Goal: Information Seeking & Learning: Learn about a topic

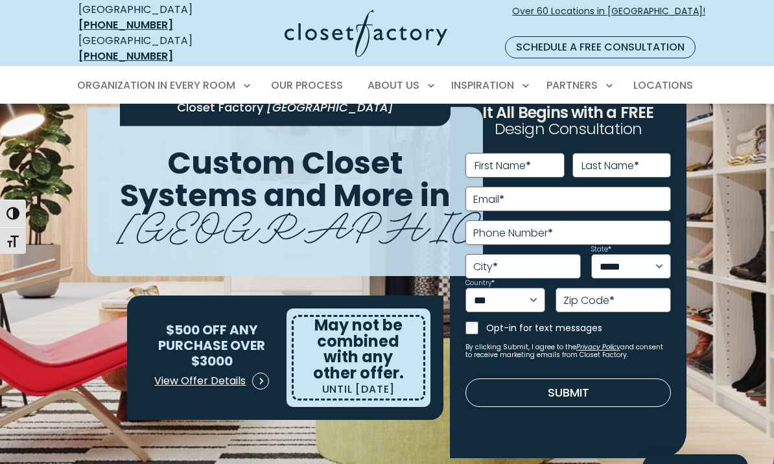
scroll to position [56, 0]
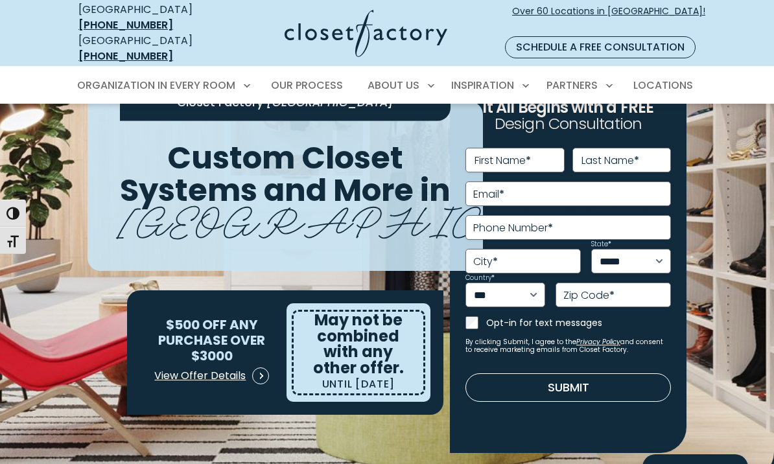
click at [729, 287] on img at bounding box center [387, 263] width 774 height 431
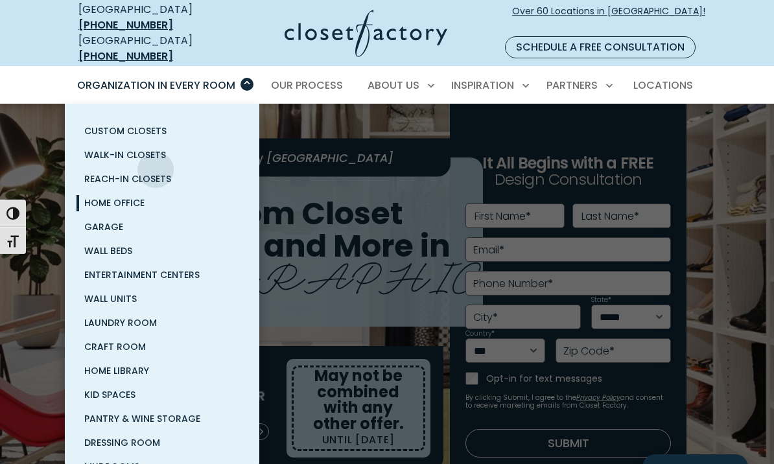
click at [129, 197] on span "Home Office" at bounding box center [114, 203] width 60 height 13
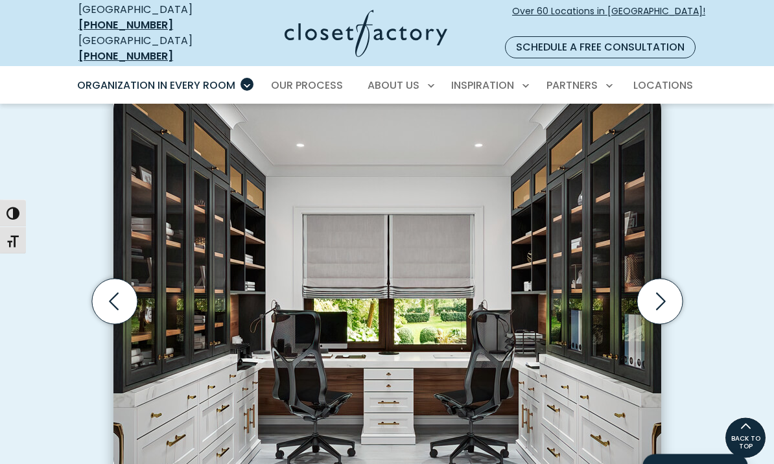
scroll to position [362, 0]
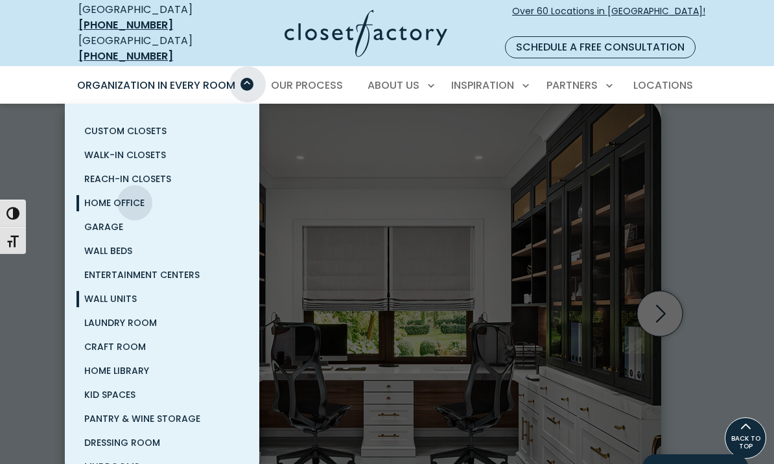
click at [126, 293] on span "Wall Units" at bounding box center [110, 299] width 53 height 13
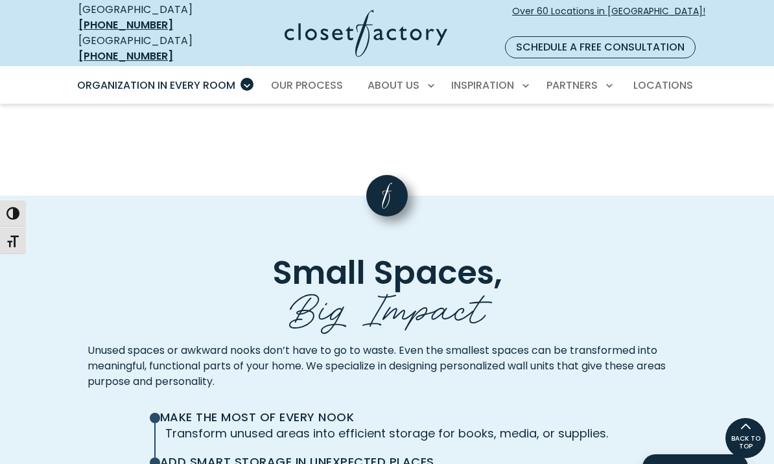
scroll to position [2465, 0]
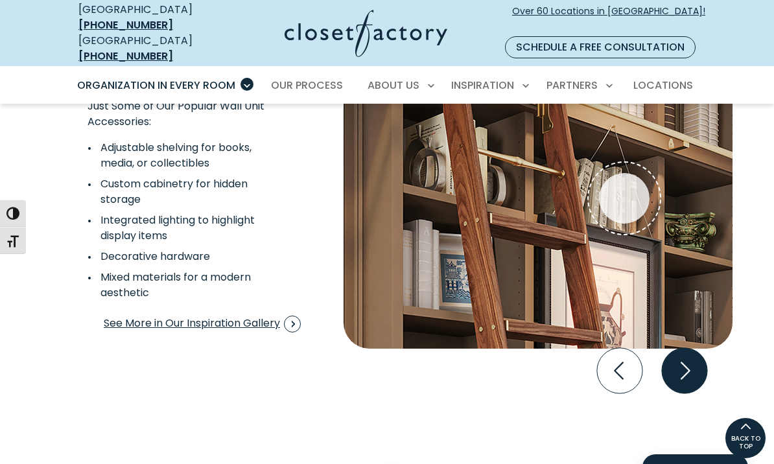
click at [671, 360] on icon "Next slide" at bounding box center [684, 370] width 45 height 45
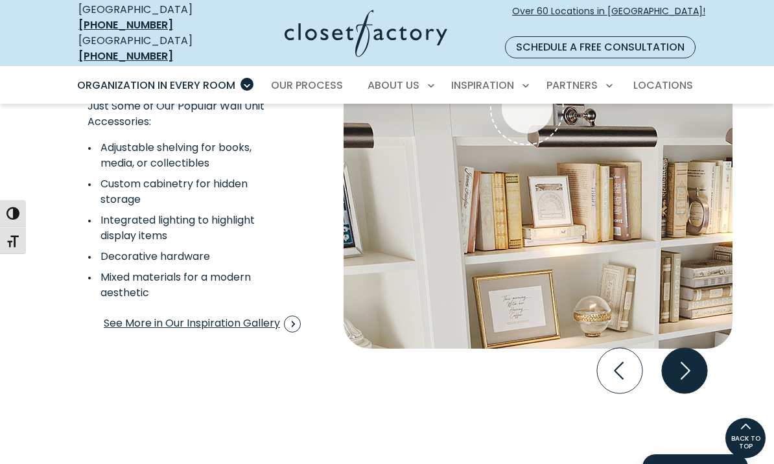
click at [671, 359] on icon "Next slide" at bounding box center [684, 370] width 45 height 45
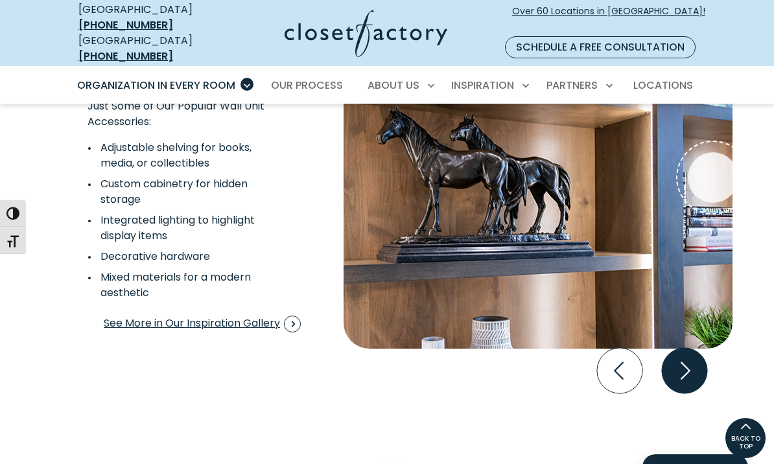
click at [685, 362] on icon "Next slide" at bounding box center [686, 371] width 10 height 18
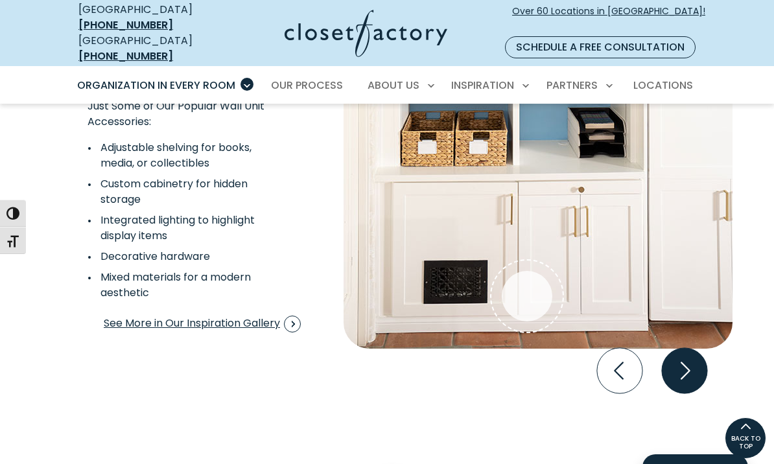
click at [685, 362] on icon "Next slide" at bounding box center [686, 371] width 10 height 18
click at [686, 352] on icon "Next slide" at bounding box center [684, 370] width 45 height 45
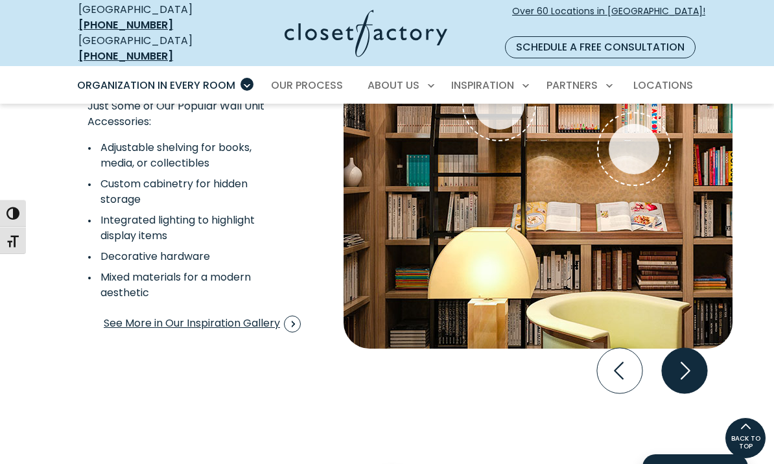
click at [686, 352] on icon "Next slide" at bounding box center [684, 370] width 45 height 45
click at [691, 351] on icon "Next slide" at bounding box center [684, 370] width 45 height 45
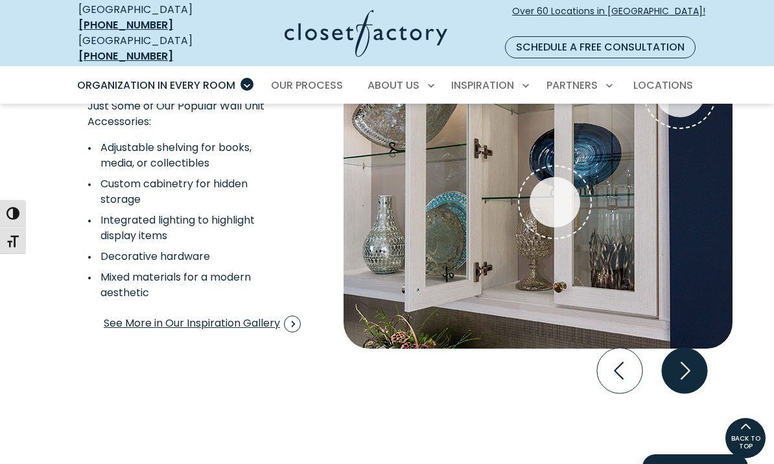
click at [691, 350] on icon "Next slide" at bounding box center [684, 370] width 45 height 45
click at [695, 354] on icon "Next slide" at bounding box center [684, 370] width 45 height 45
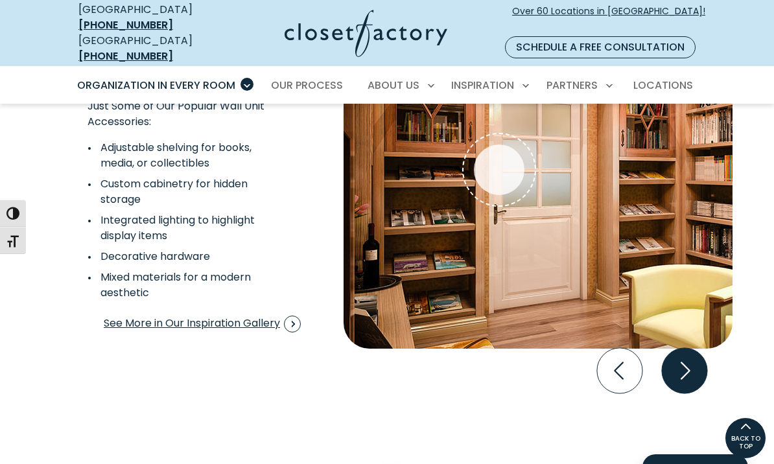
click at [695, 354] on icon "Next slide" at bounding box center [684, 370] width 45 height 45
click at [697, 352] on icon "Next slide" at bounding box center [684, 370] width 45 height 45
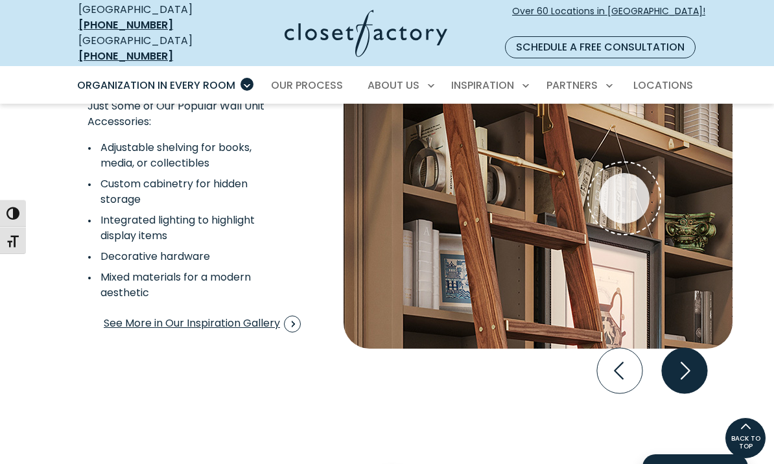
click at [697, 352] on icon "Next slide" at bounding box center [684, 370] width 45 height 45
click at [697, 350] on icon "Next slide" at bounding box center [684, 370] width 45 height 45
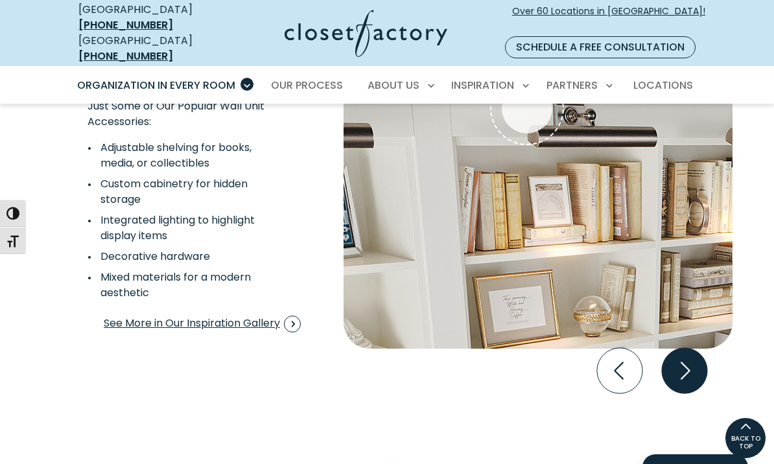
click at [697, 350] on icon "Next slide" at bounding box center [684, 370] width 45 height 45
click at [698, 353] on icon "Next slide" at bounding box center [684, 370] width 45 height 45
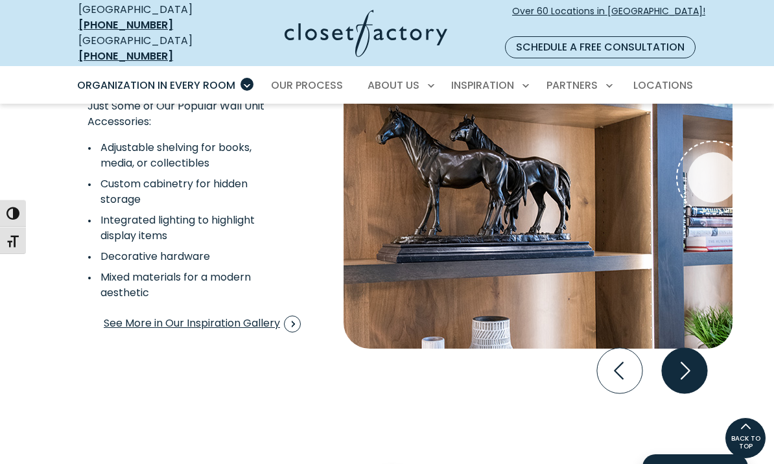
click at [701, 349] on icon "Next slide" at bounding box center [684, 370] width 45 height 45
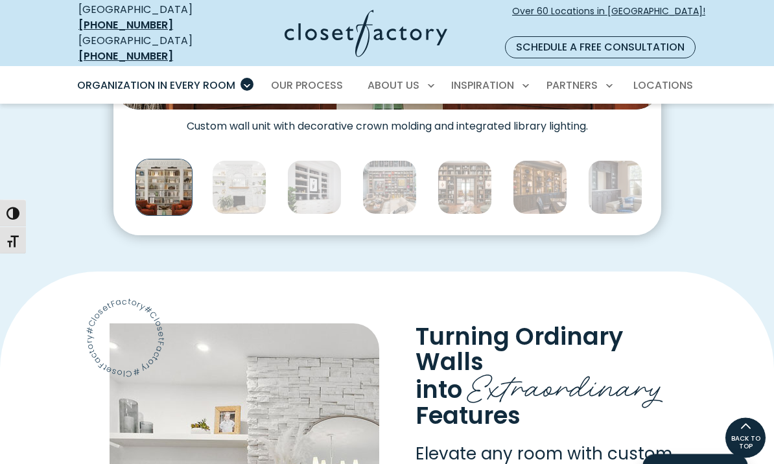
scroll to position [754, 0]
click at [385, 171] on img "Thumbnail Gallery" at bounding box center [390, 187] width 54 height 54
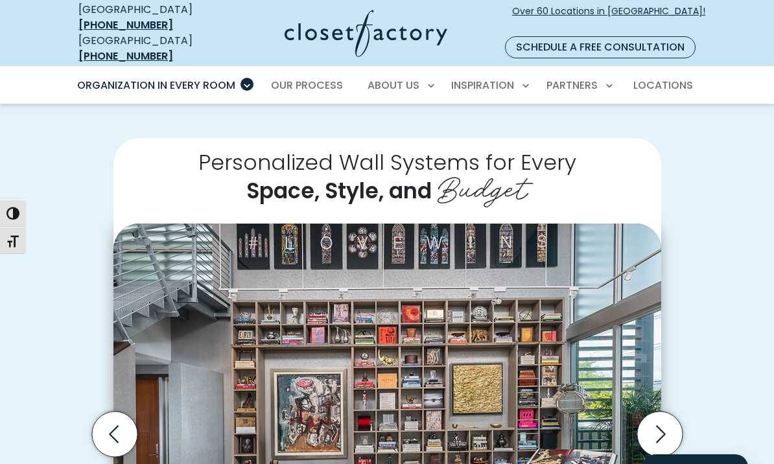
scroll to position [239, 0]
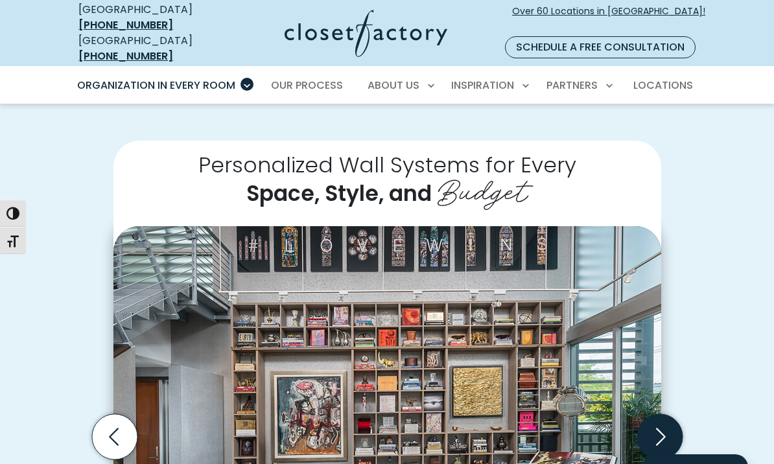
click at [666, 418] on icon "Next slide" at bounding box center [659, 436] width 45 height 45
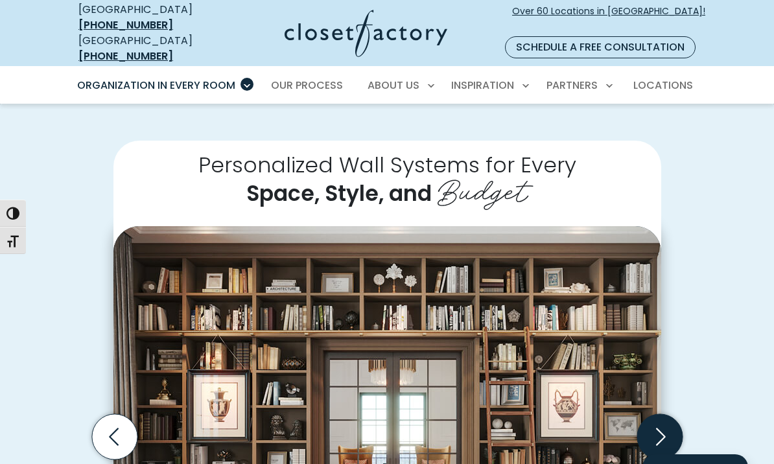
click at [656, 427] on icon "Next slide" at bounding box center [659, 436] width 45 height 45
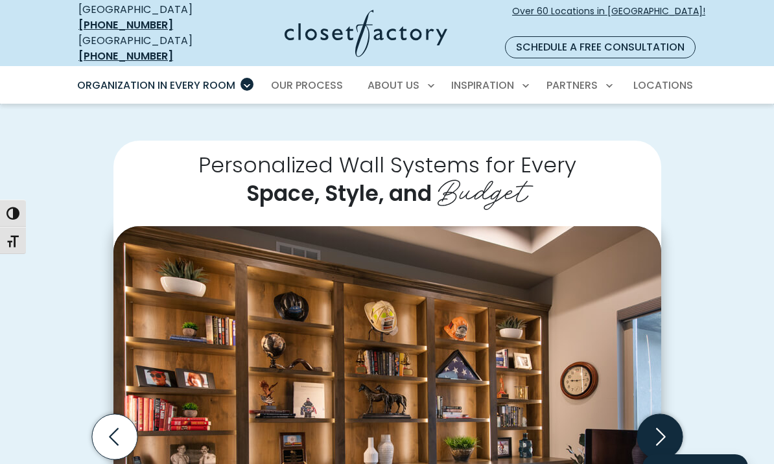
click at [659, 429] on icon "Next slide" at bounding box center [659, 436] width 45 height 45
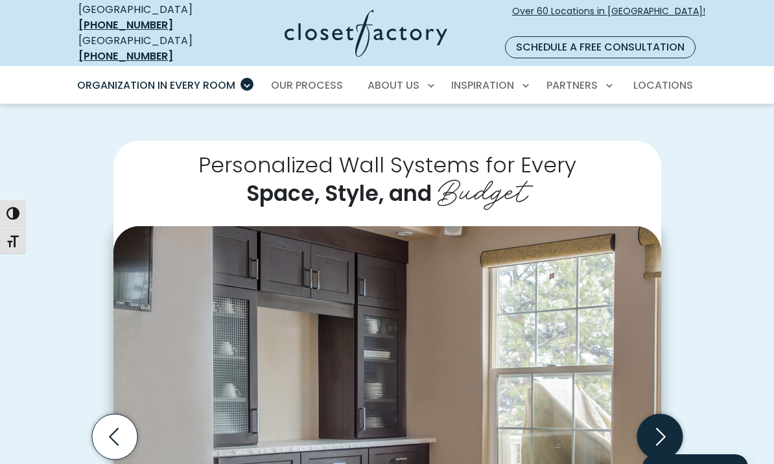
click at [663, 427] on icon "Next slide" at bounding box center [659, 436] width 45 height 45
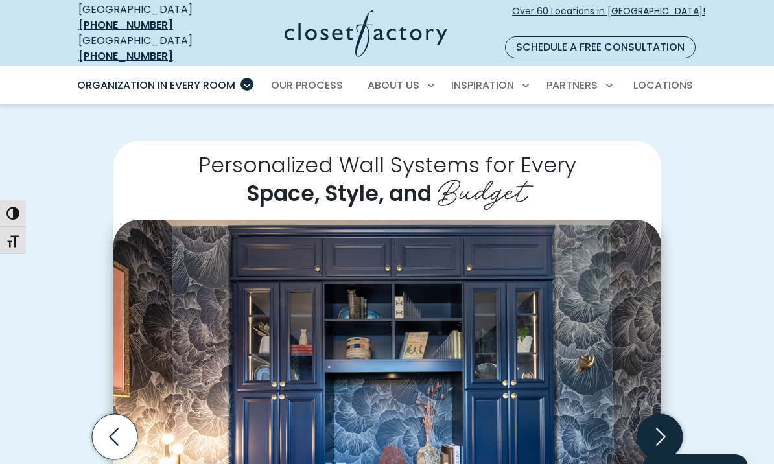
click at [650, 426] on icon "Next slide" at bounding box center [659, 436] width 45 height 45
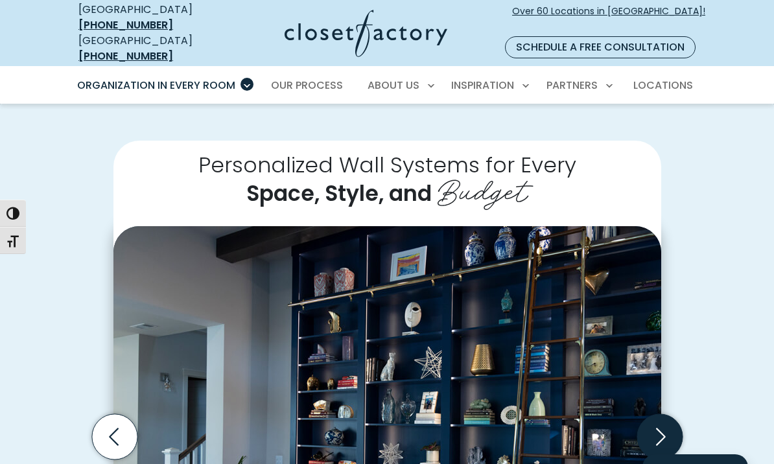
click at [654, 433] on icon "Next slide" at bounding box center [659, 436] width 45 height 45
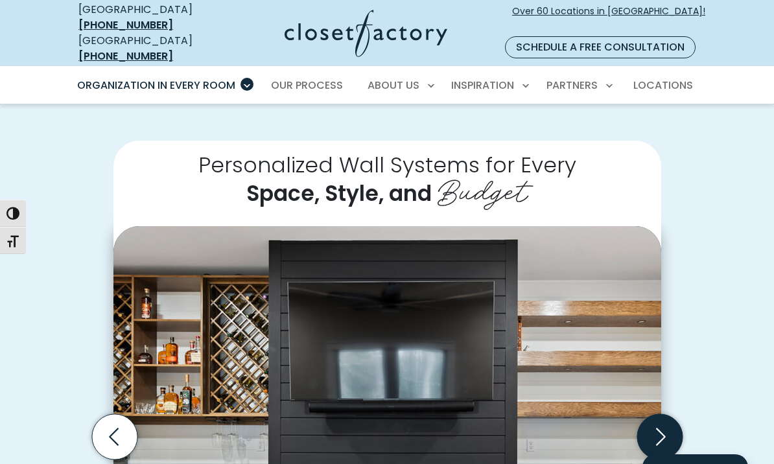
click at [654, 431] on icon "Next slide" at bounding box center [659, 436] width 45 height 45
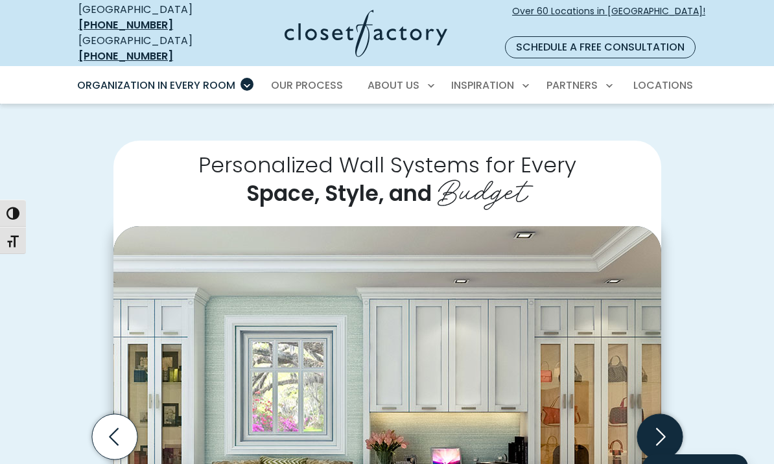
click at [663, 420] on icon "Next slide" at bounding box center [659, 436] width 45 height 45
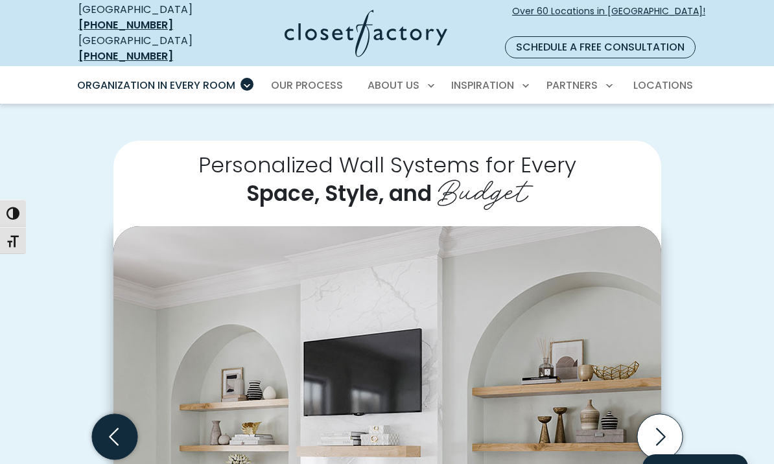
click at [108, 420] on icon "Previous slide" at bounding box center [113, 436] width 45 height 45
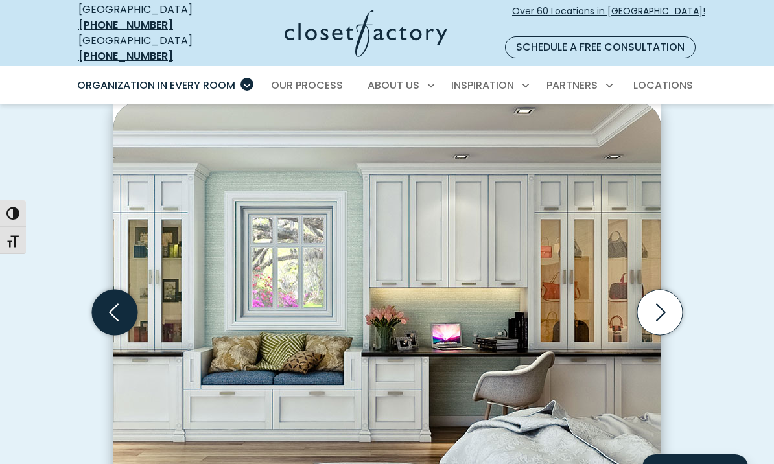
scroll to position [409, 0]
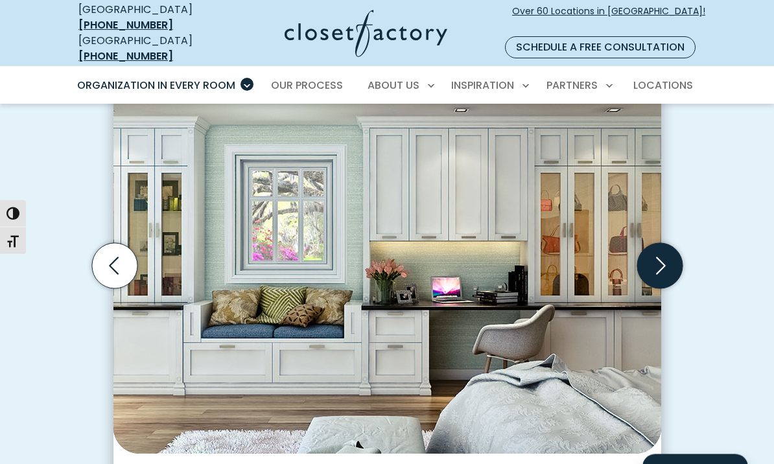
click at [660, 251] on icon "Next slide" at bounding box center [659, 266] width 45 height 45
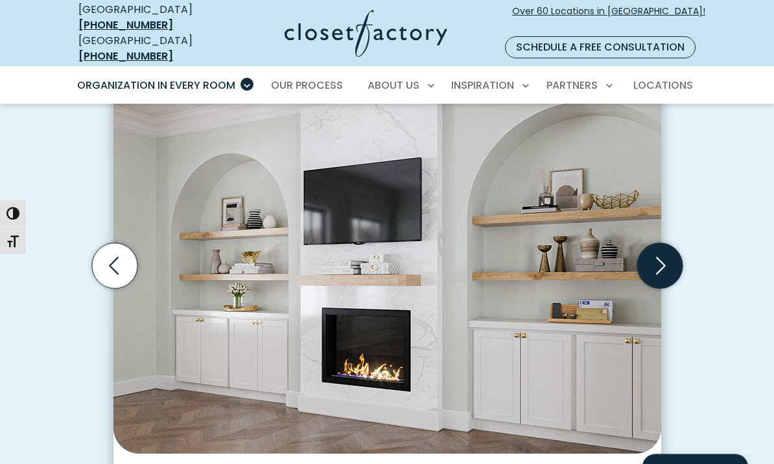
scroll to position [410, 0]
click at [662, 258] on icon "Next slide" at bounding box center [661, 267] width 10 height 18
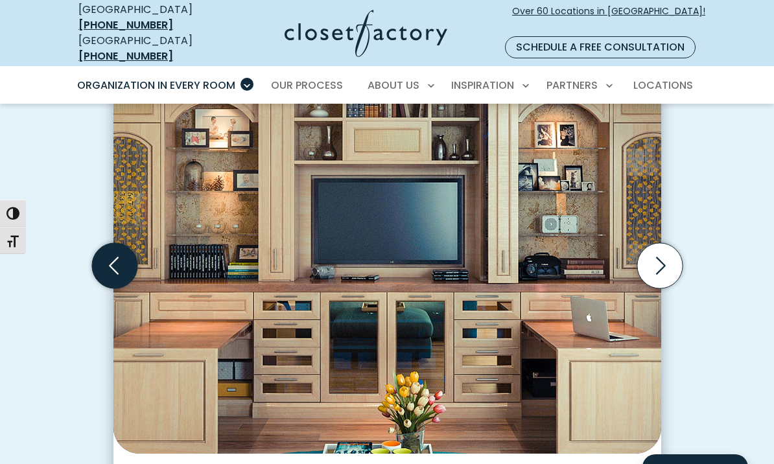
click at [121, 257] on icon "Previous slide" at bounding box center [113, 265] width 45 height 45
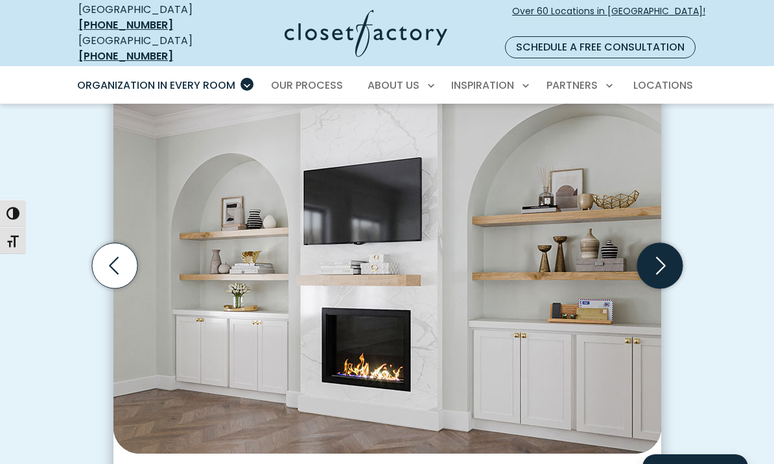
click at [664, 254] on icon "Next slide" at bounding box center [659, 265] width 45 height 45
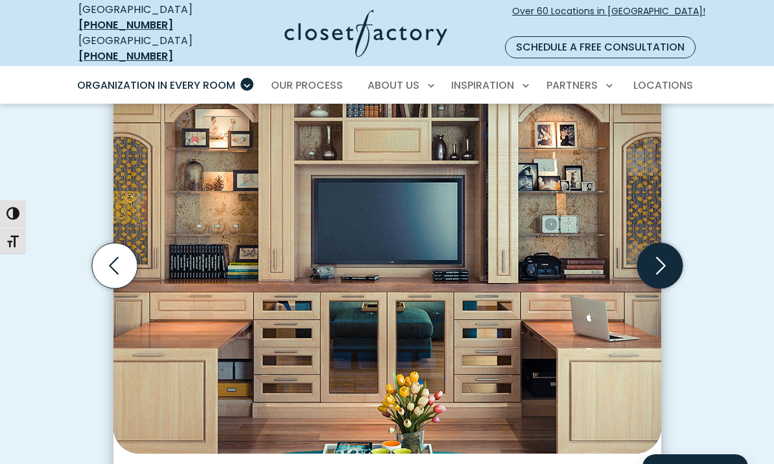
click at [652, 265] on icon "Next slide" at bounding box center [659, 265] width 45 height 45
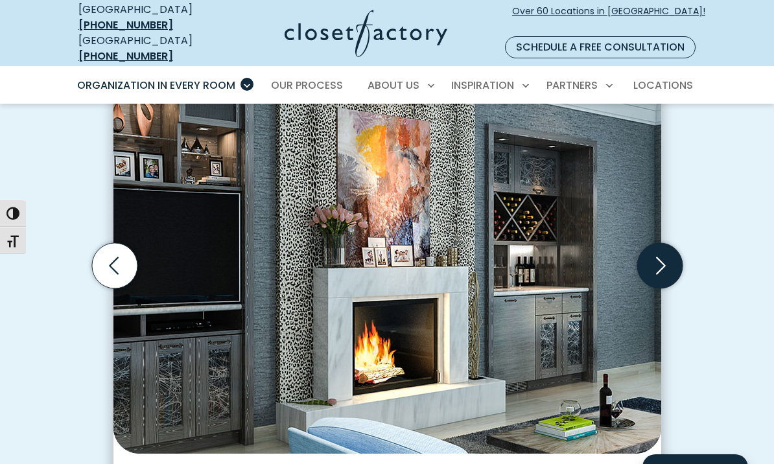
click at [660, 263] on icon "Next slide" at bounding box center [659, 265] width 45 height 45
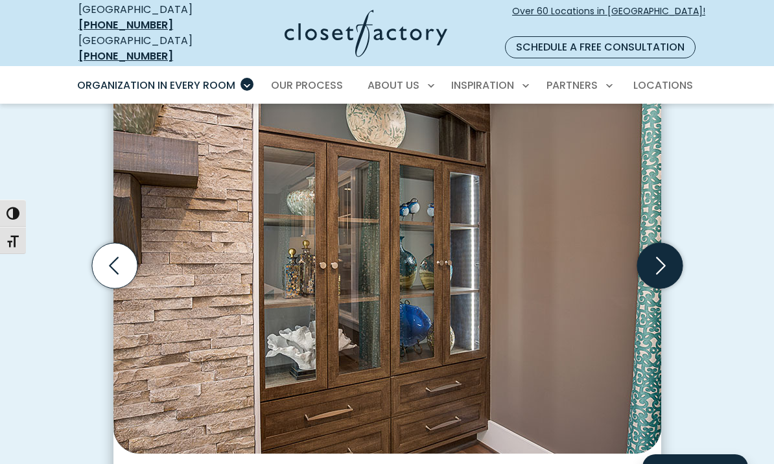
click at [664, 263] on icon "Next slide" at bounding box center [659, 265] width 45 height 45
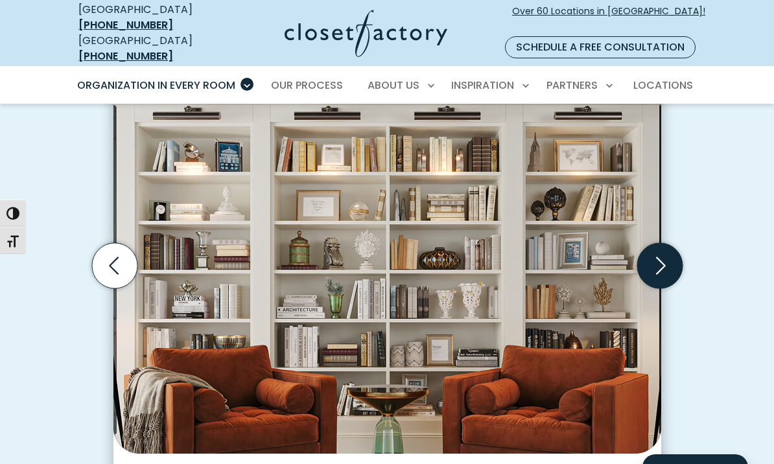
click at [671, 243] on icon "Next slide" at bounding box center [659, 265] width 45 height 45
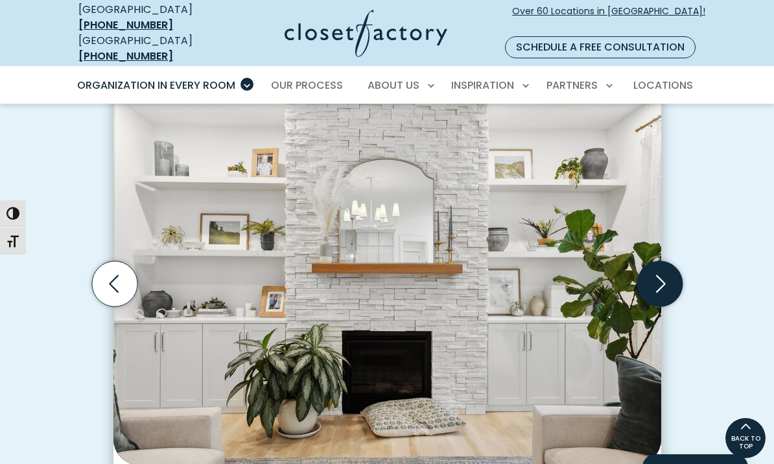
scroll to position [391, 0]
click at [654, 271] on icon "Next slide" at bounding box center [659, 285] width 45 height 45
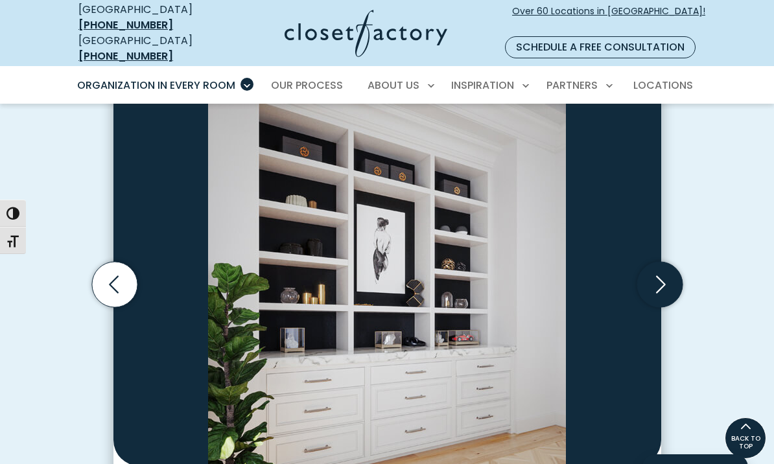
click at [659, 276] on icon "Next slide" at bounding box center [659, 284] width 45 height 45
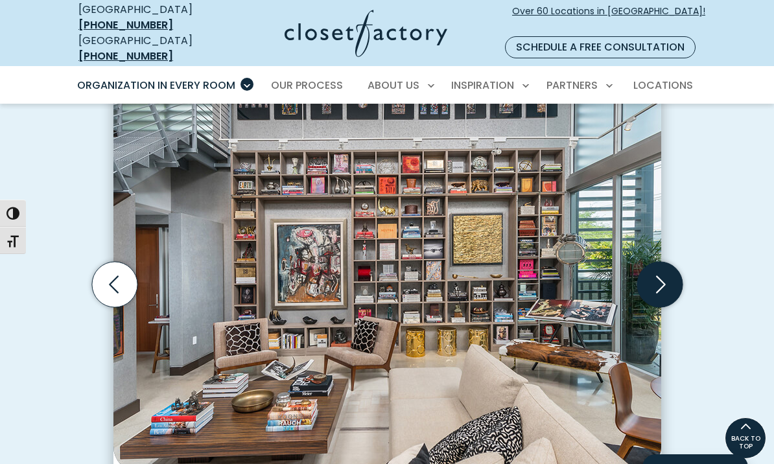
click at [660, 278] on icon "Next slide" at bounding box center [659, 284] width 45 height 45
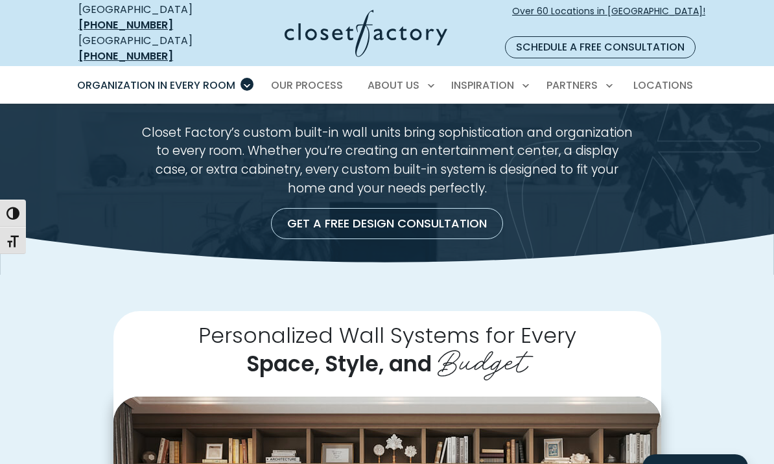
scroll to position [0, 0]
